Goal: Information Seeking & Learning: Learn about a topic

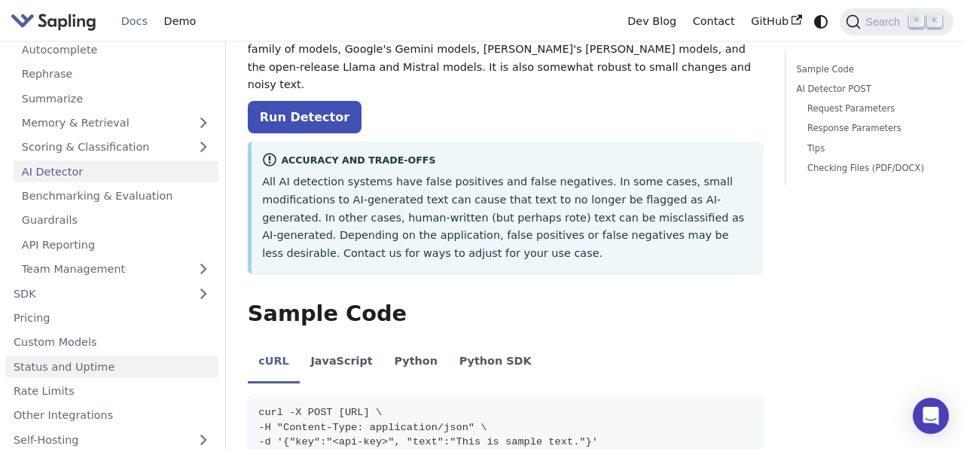
scroll to position [146, 0]
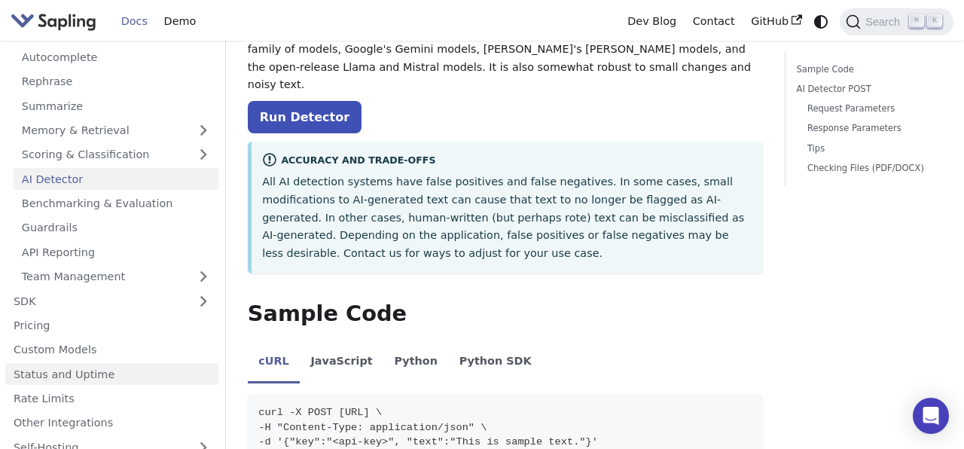
click at [85, 326] on link "Pricing" at bounding box center [111, 326] width 213 height 22
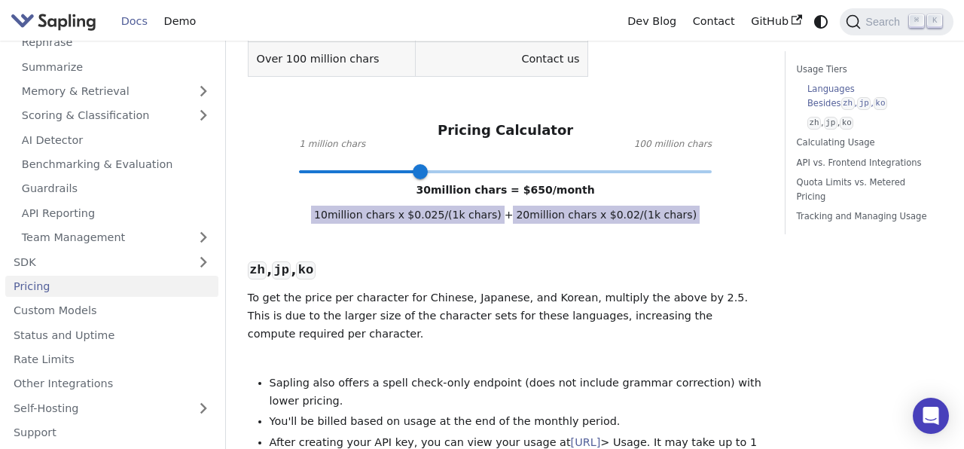
scroll to position [701, 0]
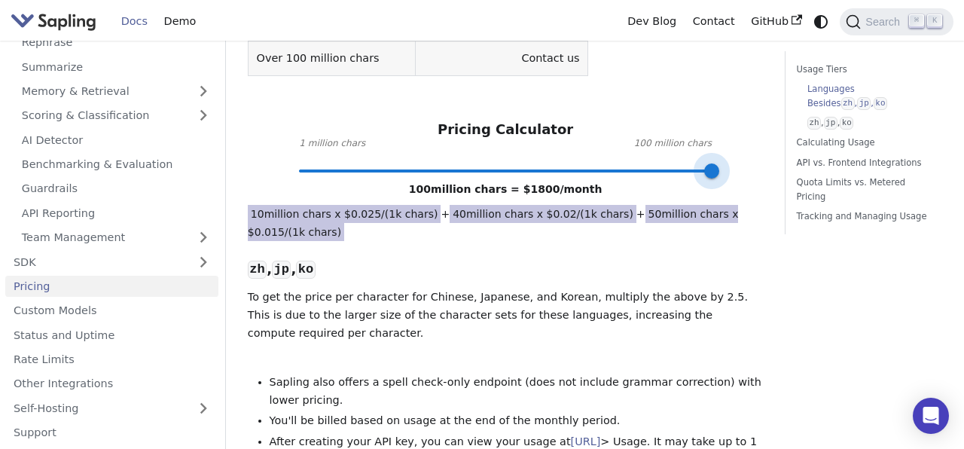
drag, startPoint x: 417, startPoint y: 164, endPoint x: 723, endPoint y: 183, distance: 306.3
click at [393, 163] on span at bounding box center [505, 171] width 413 height 20
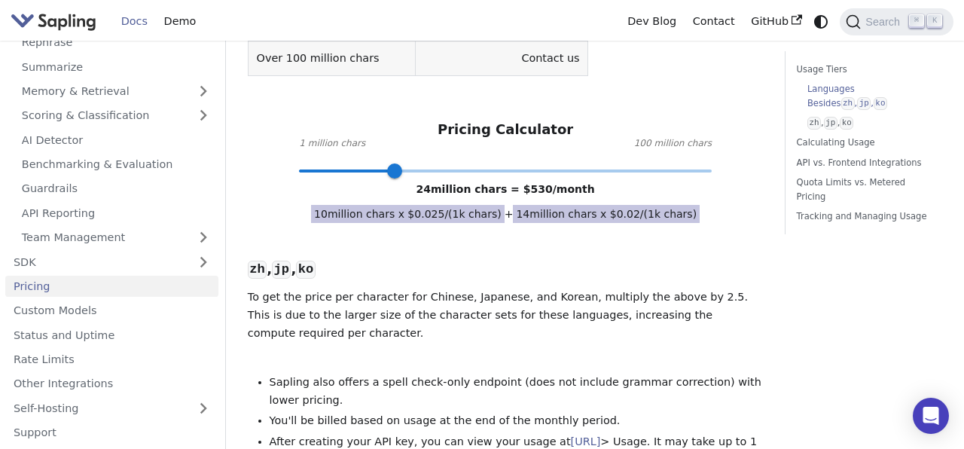
click at [346, 165] on span at bounding box center [505, 171] width 413 height 20
click at [322, 161] on span at bounding box center [505, 171] width 413 height 20
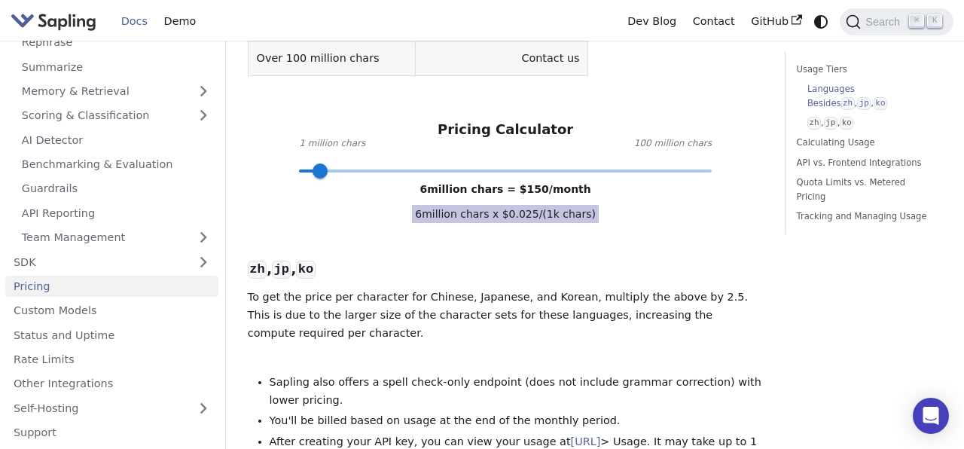
click at [303, 161] on span at bounding box center [505, 171] width 413 height 20
drag, startPoint x: 303, startPoint y: 171, endPoint x: 257, endPoint y: 171, distance: 45.9
click at [306, 165] on span at bounding box center [298, 170] width 15 height 15
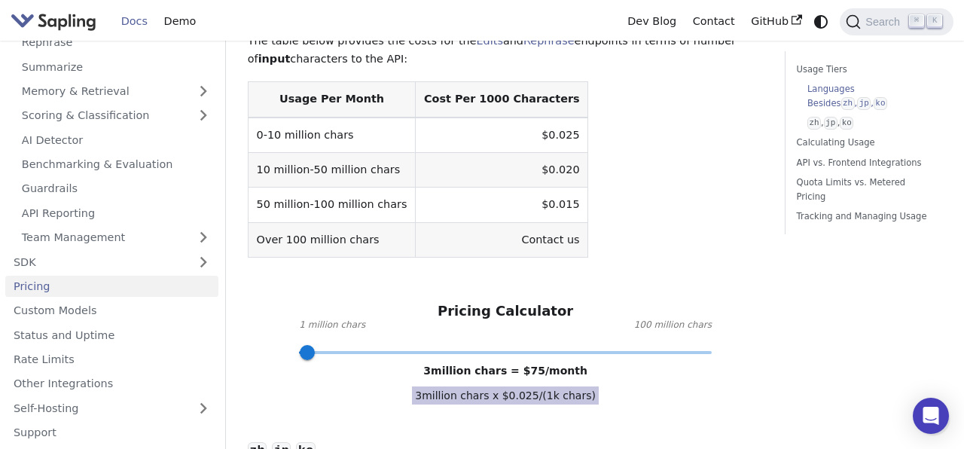
scroll to position [514, 0]
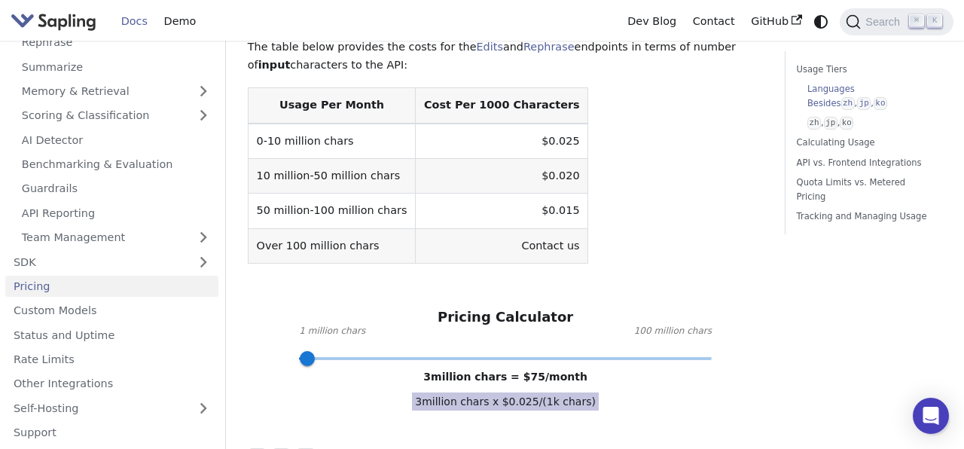
click at [474, 373] on span "3 million chars = $ 75 /month" at bounding box center [505, 376] width 164 height 12
click at [474, 367] on span at bounding box center [505, 359] width 413 height 20
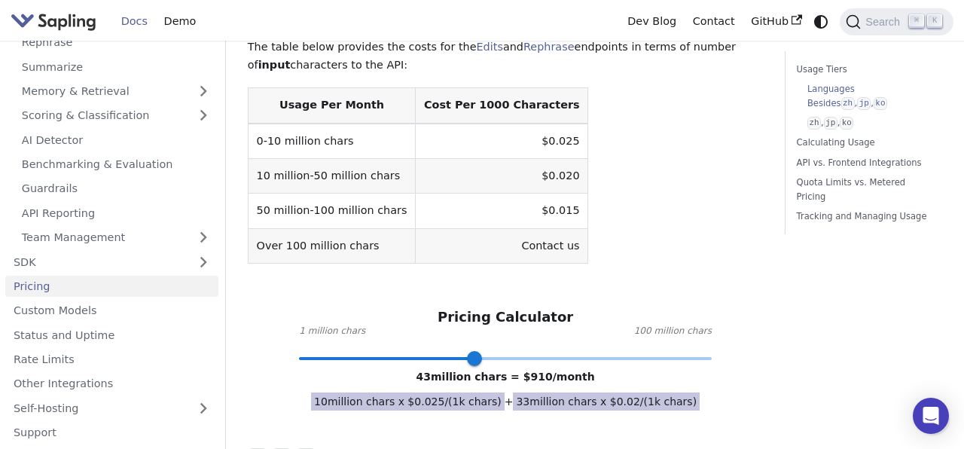
click at [492, 364] on span at bounding box center [505, 359] width 413 height 20
click at [506, 361] on span at bounding box center [505, 359] width 413 height 20
type input "51"
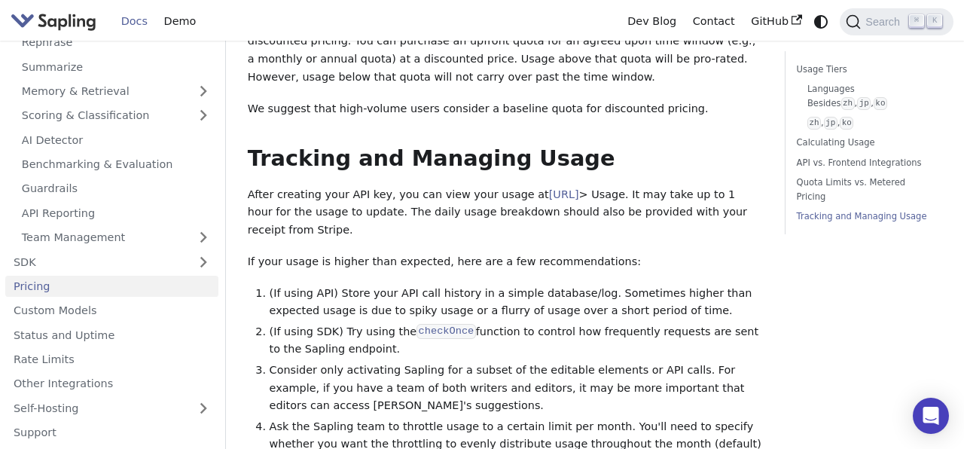
scroll to position [2347, 0]
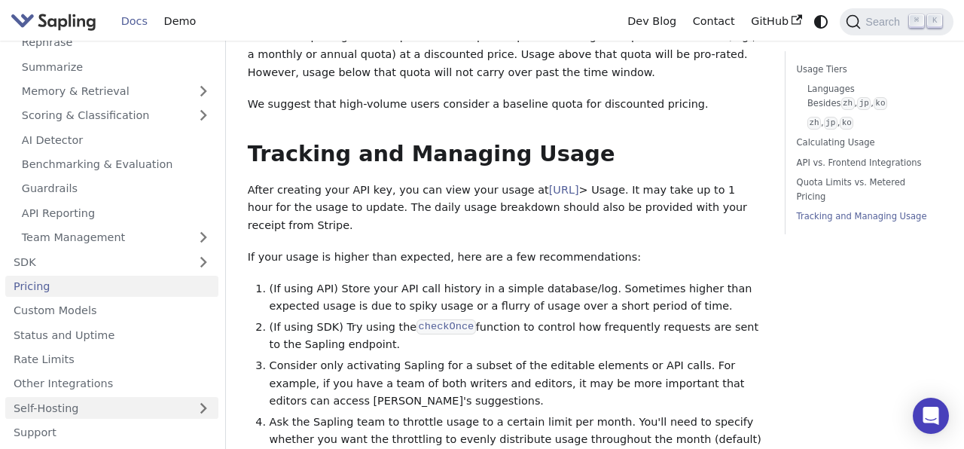
click at [41, 407] on link "Self-Hosting" at bounding box center [111, 408] width 213 height 22
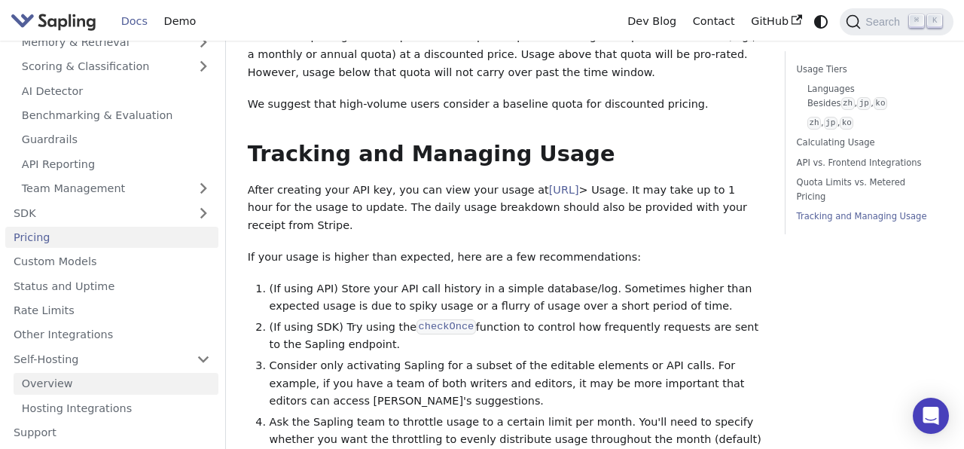
click at [84, 382] on link "Overview" at bounding box center [116, 384] width 205 height 22
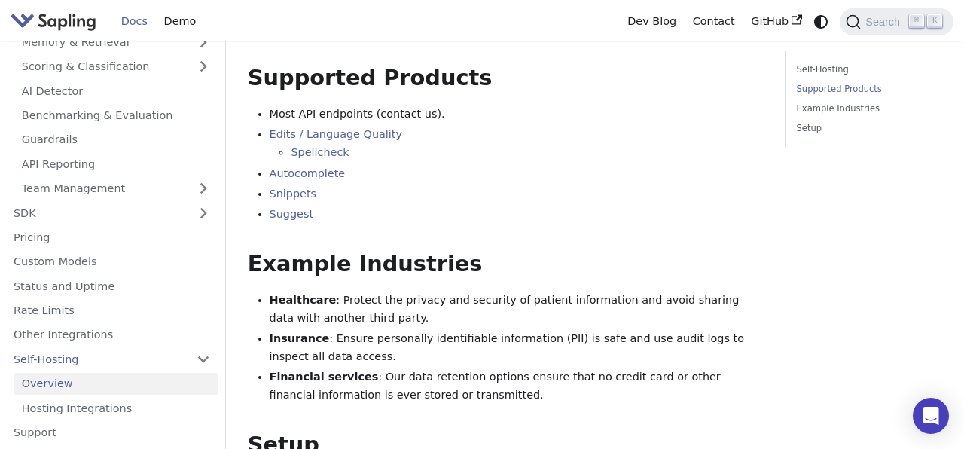
scroll to position [264, 0]
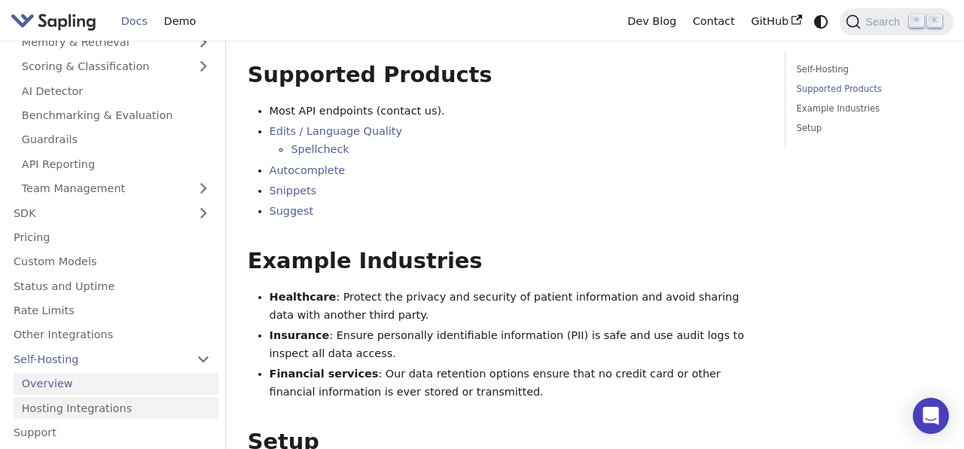
click at [136, 404] on link "Hosting Integrations" at bounding box center [116, 408] width 205 height 22
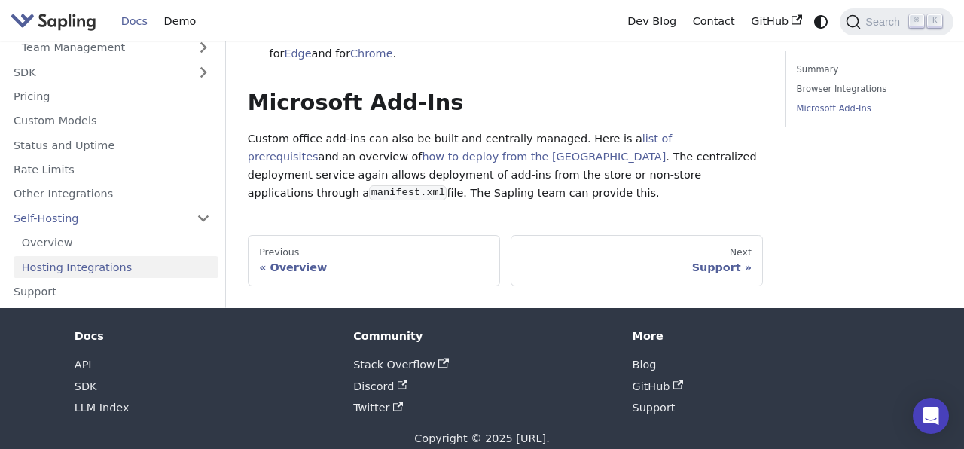
scroll to position [486, 0]
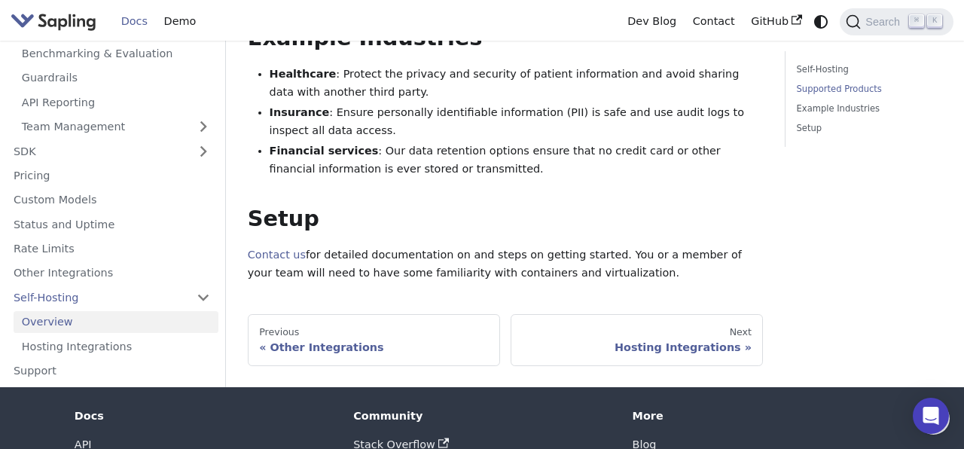
scroll to position [264, 0]
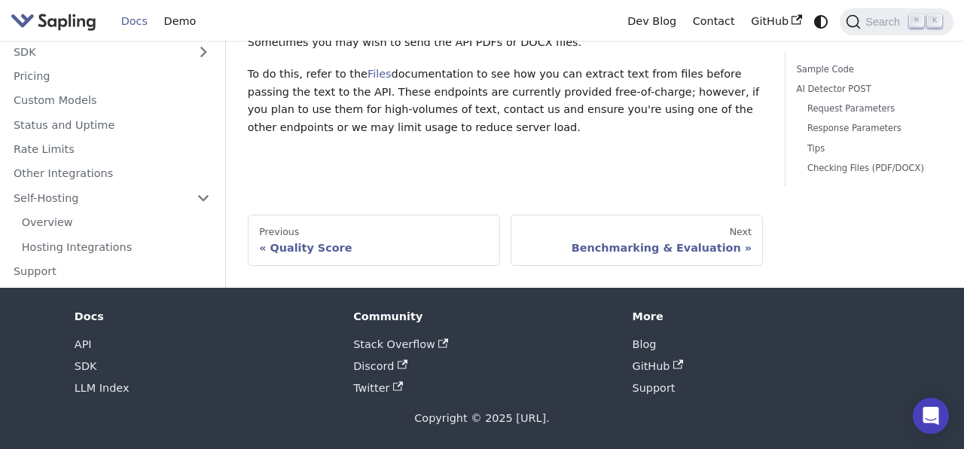
scroll to position [166, 0]
